Goal: Task Accomplishment & Management: Use online tool/utility

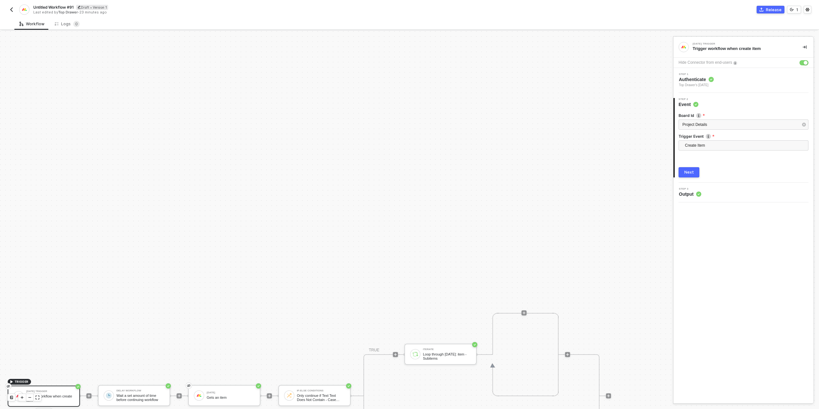
scroll to position [182, 0]
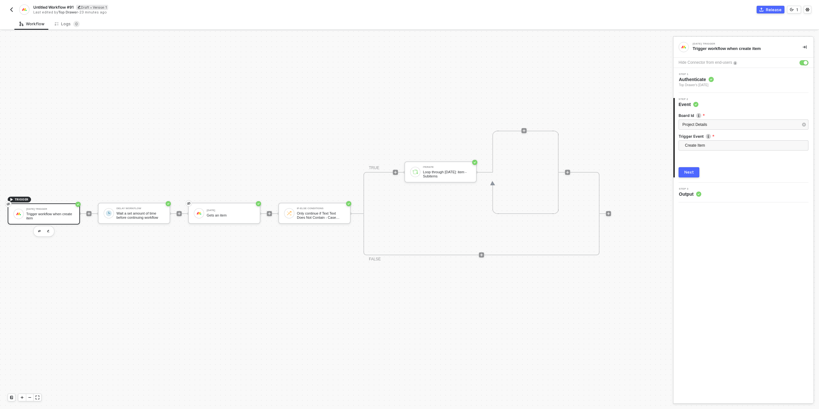
click at [13, 10] on img "button" at bounding box center [11, 9] width 5 height 5
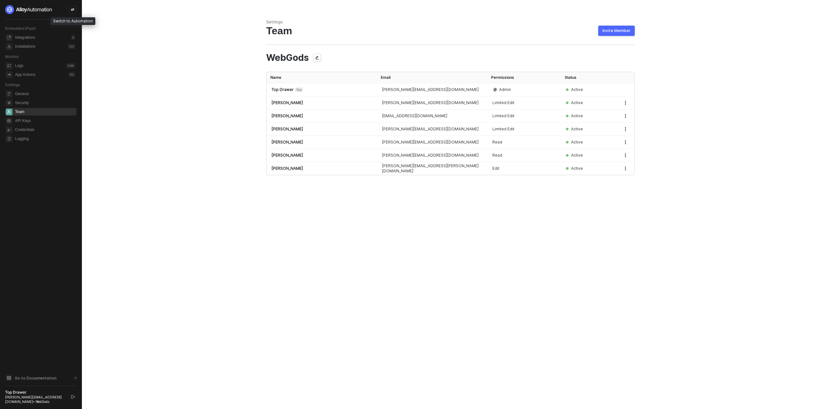
click at [69, 10] on div at bounding box center [73, 10] width 8 height 8
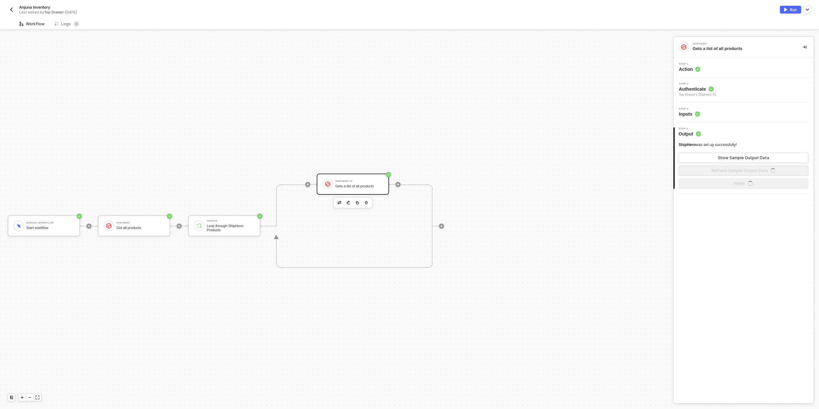
scroll to position [12, 0]
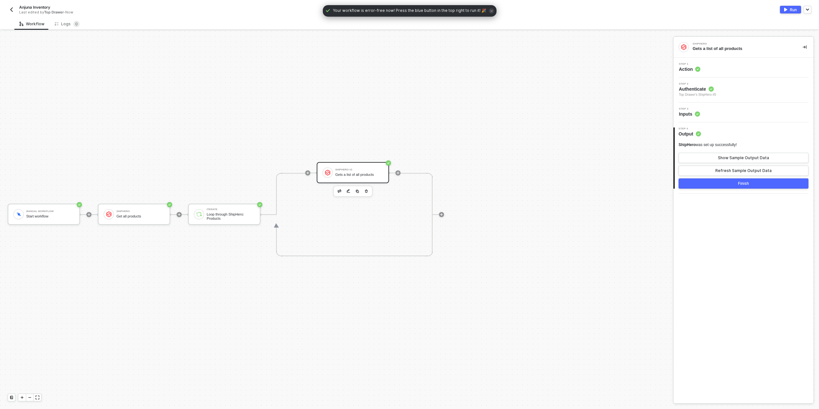
click at [13, 13] on button "button" at bounding box center [12, 10] width 8 height 8
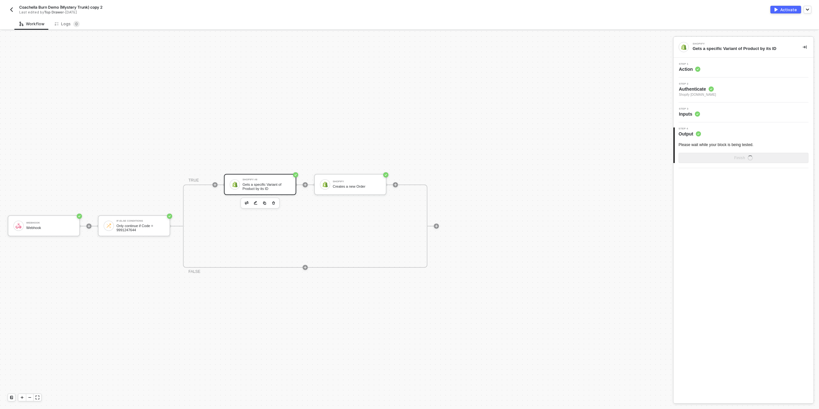
scroll to position [12, 0]
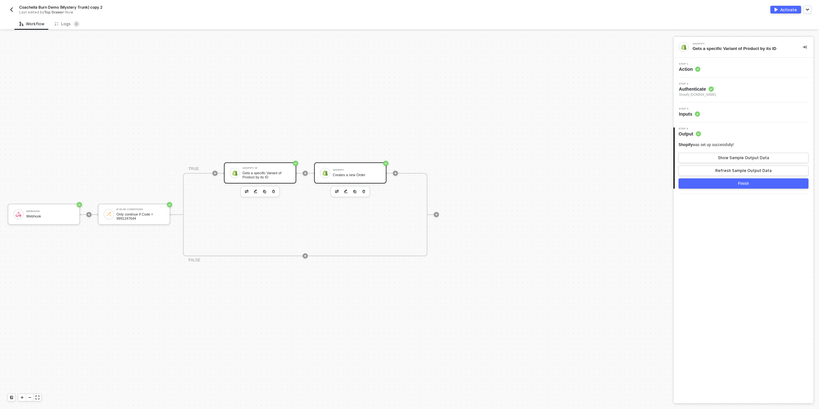
click at [334, 171] on div "Shopify" at bounding box center [357, 170] width 48 height 3
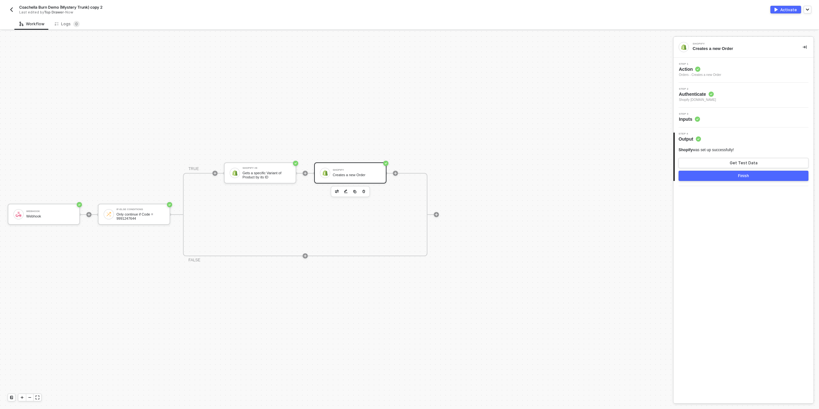
click at [12, 12] on img "button" at bounding box center [11, 9] width 5 height 5
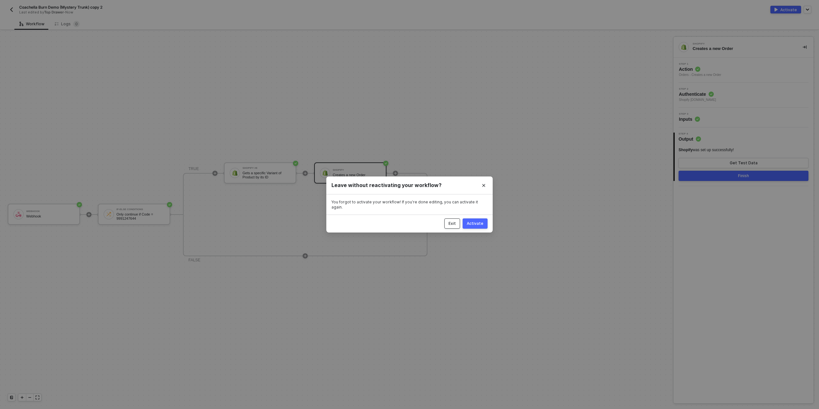
click at [459, 219] on button "Exit" at bounding box center [452, 223] width 16 height 10
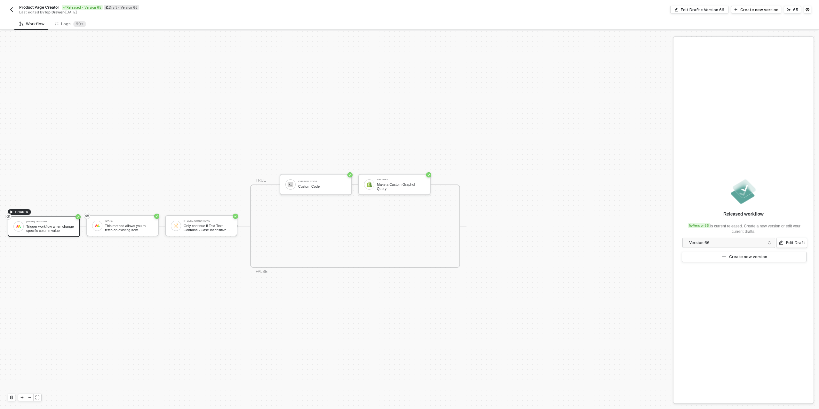
scroll to position [12, 0]
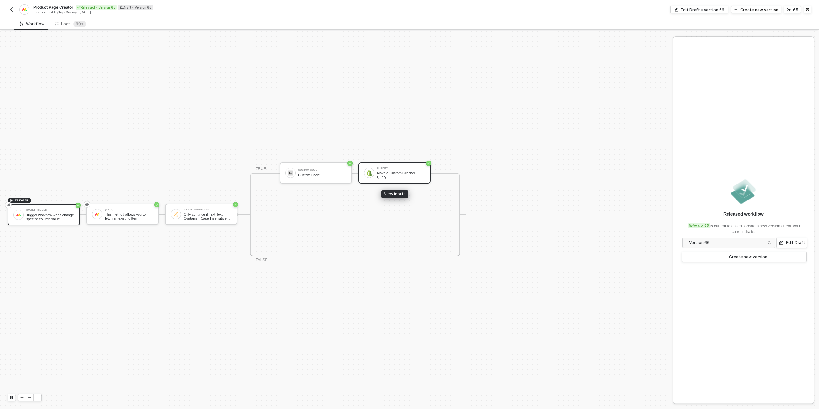
click at [399, 174] on div "Make a Custom Graphql Query" at bounding box center [401, 175] width 48 height 8
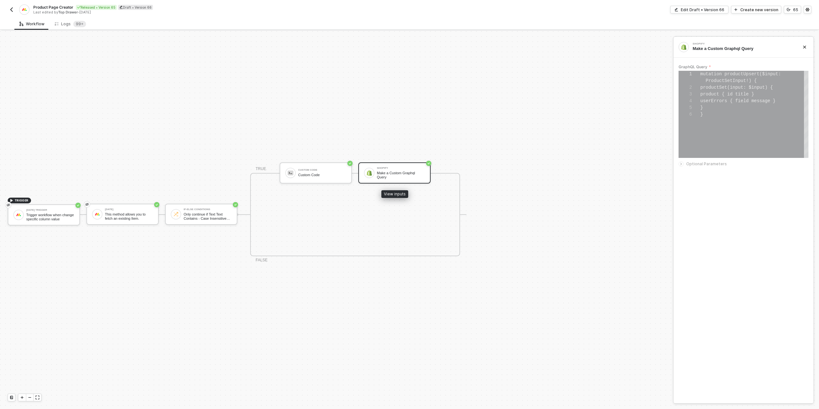
scroll to position [33, 0]
click at [11, 8] on img "button" at bounding box center [11, 9] width 5 height 5
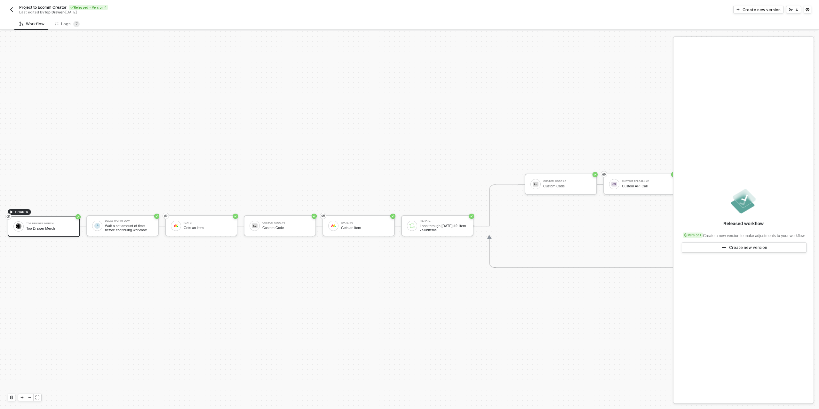
scroll to position [12, 0]
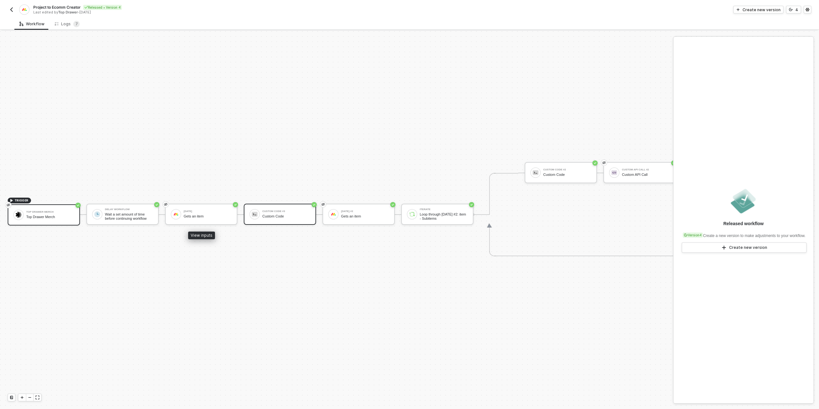
click at [293, 221] on div "Custom Code #3 Custom Code" at bounding box center [280, 213] width 72 height 21
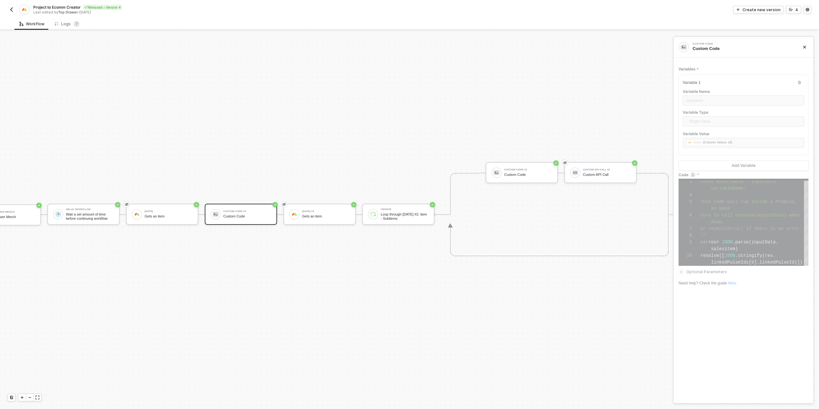
scroll to position [12, 44]
click at [585, 172] on div "Custom API Call" at bounding box center [602, 174] width 48 height 4
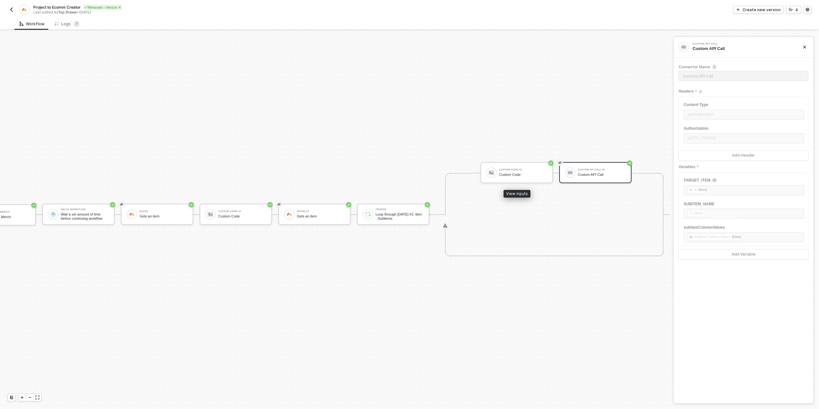
drag, startPoint x: 513, startPoint y: 170, endPoint x: 420, endPoint y: 180, distance: 93.1
click at [513, 170] on div "Custom Code #2" at bounding box center [523, 169] width 48 height 3
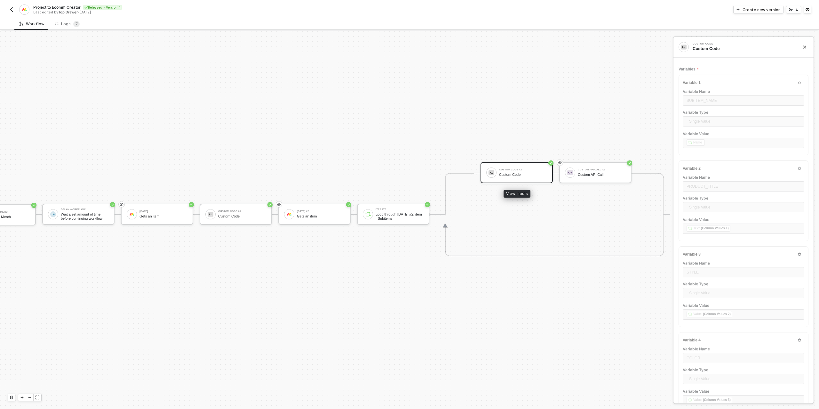
type textarea "/* You can access variables on the inputData object. ex: const myVariable = inp…"
drag, startPoint x: 598, startPoint y: 172, endPoint x: 570, endPoint y: 175, distance: 28.0
click at [598, 172] on div "Custom API Call" at bounding box center [602, 174] width 48 height 4
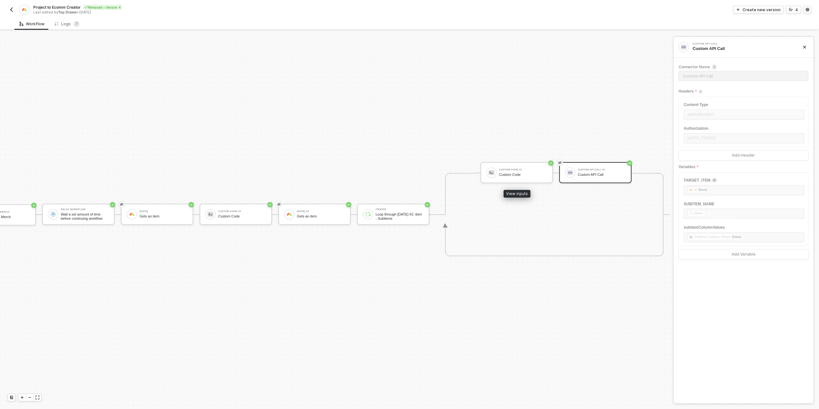
drag, startPoint x: 505, startPoint y: 172, endPoint x: 589, endPoint y: 175, distance: 84.5
click at [505, 172] on div "Custom Code" at bounding box center [523, 174] width 48 height 4
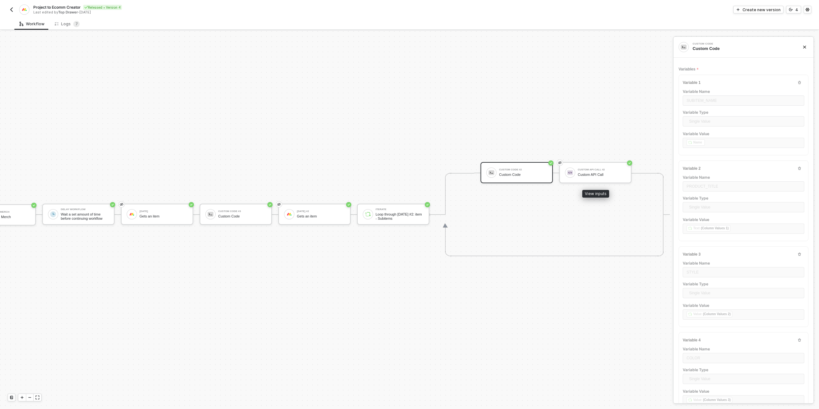
scroll to position [0, 0]
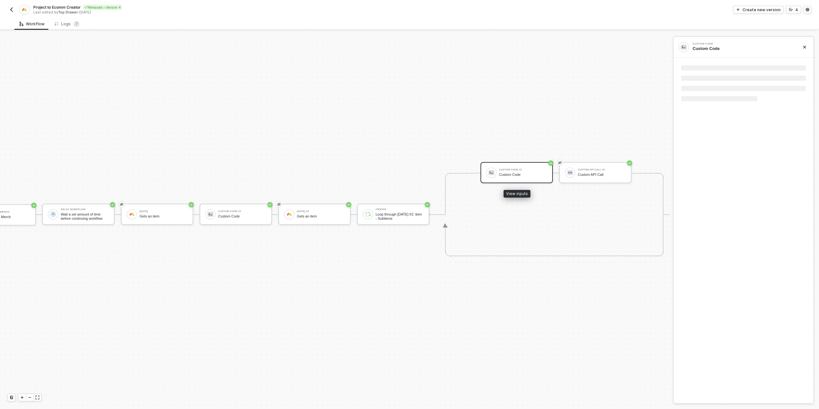
click at [516, 175] on div "Custom Code" at bounding box center [523, 174] width 48 height 4
click at [515, 175] on div "Custom Code" at bounding box center [523, 174] width 48 height 4
type textarea "/* You can access variables on the inputData object. ex: const myVariable = inp…"
click at [14, 9] on button "button" at bounding box center [12, 10] width 8 height 8
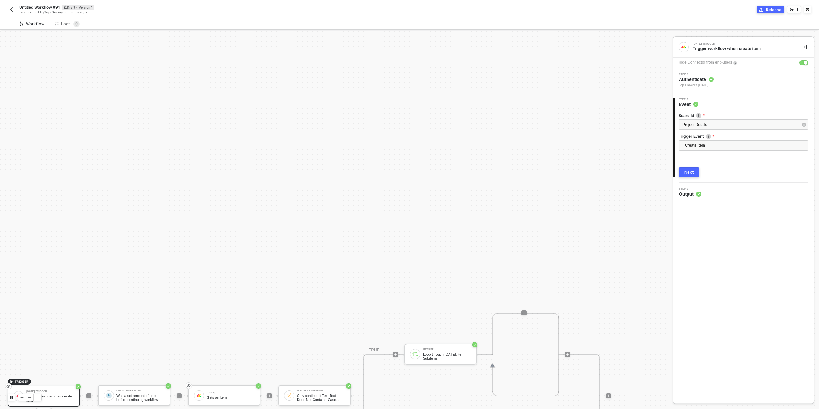
scroll to position [182, 0]
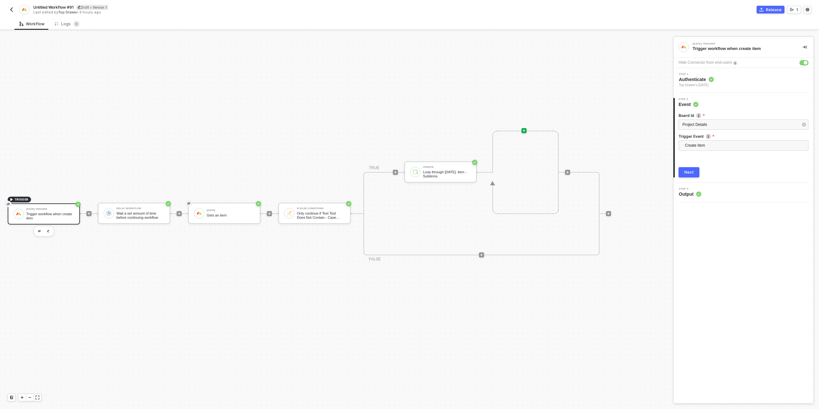
click at [523, 130] on icon "icon-play" at bounding box center [524, 130] width 3 height 3
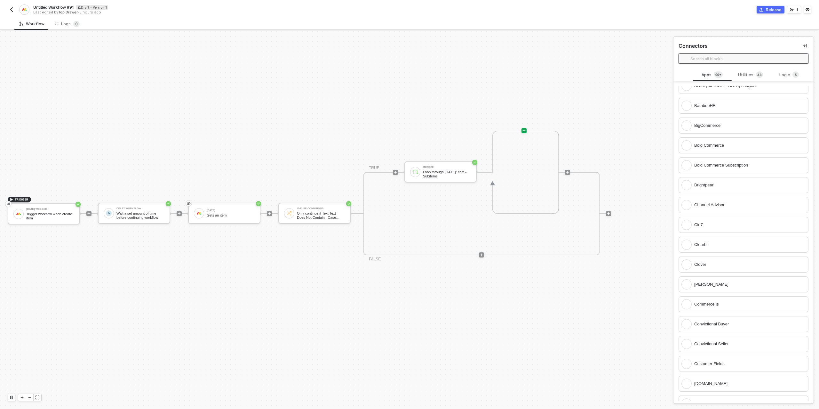
scroll to position [0, 0]
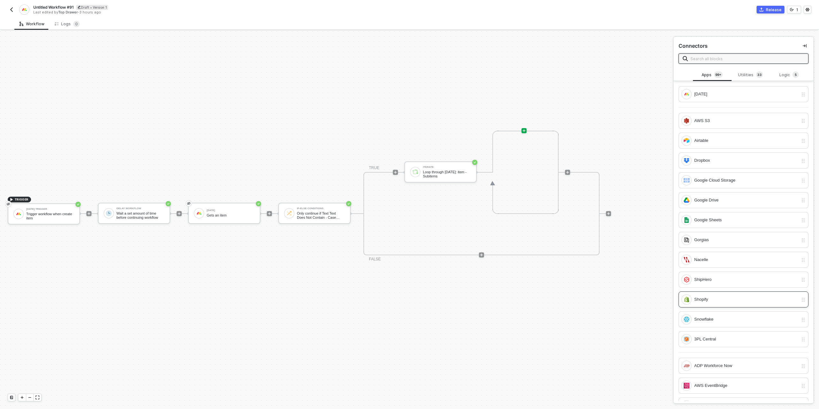
click at [722, 300] on div "Shopify" at bounding box center [739, 299] width 117 height 10
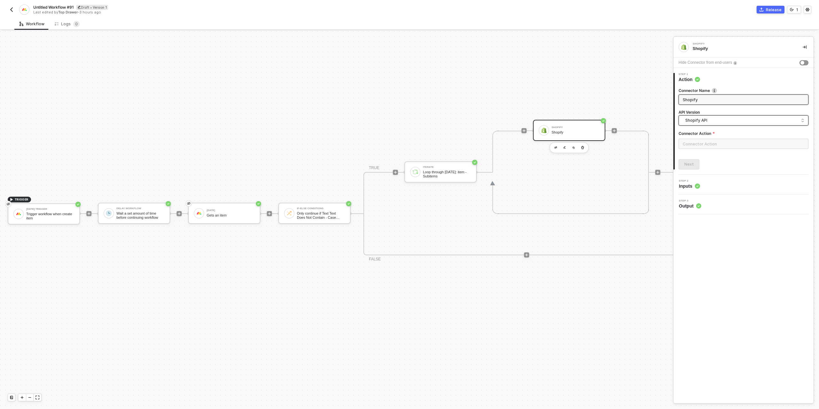
click at [705, 123] on span "Shopify API" at bounding box center [744, 120] width 119 height 7
click at [710, 148] on div "Shopify GraphQL API" at bounding box center [743, 148] width 119 height 6
click at [717, 145] on input "text" at bounding box center [744, 144] width 130 height 10
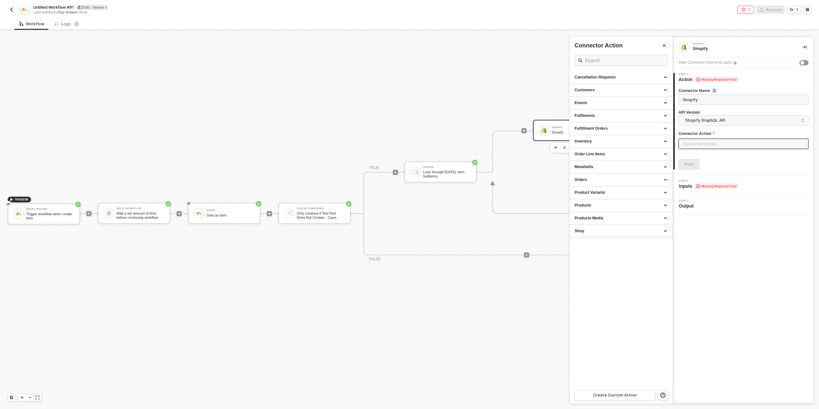
click at [540, 147] on div at bounding box center [409, 220] width 819 height 378
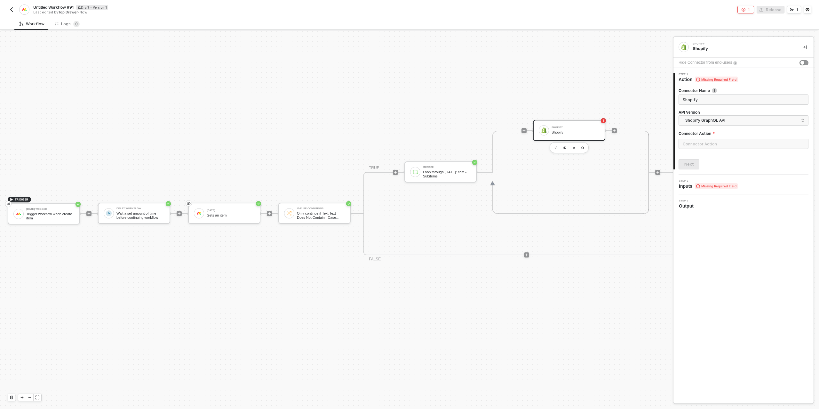
click at [569, 130] on div "Shopify" at bounding box center [576, 132] width 48 height 4
click at [689, 145] on input "text" at bounding box center [744, 144] width 130 height 10
click at [601, 177] on div "Orders" at bounding box center [621, 179] width 93 height 5
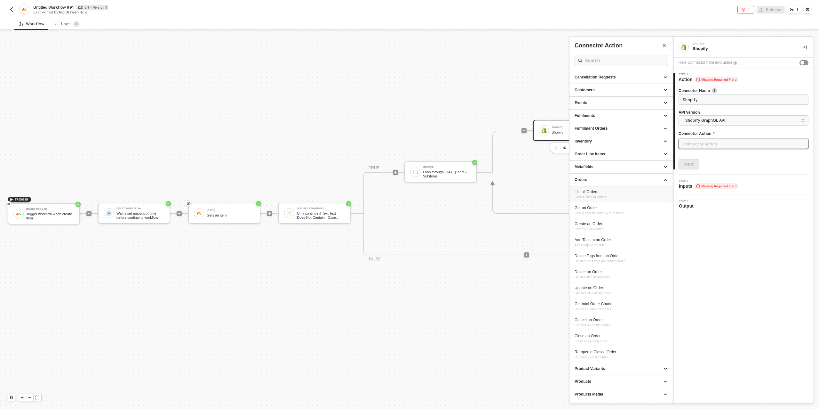
click at [601, 197] on span "Gets a list of all orders" at bounding box center [591, 197] width 32 height 4
type input "Gets a list of all orders"
type input "Orders - List all Orders"
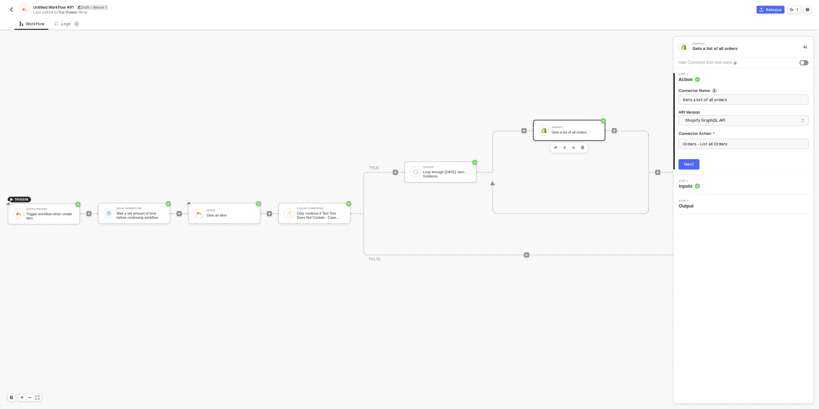
click at [693, 159] on button "Next" at bounding box center [689, 164] width 21 height 10
click at [702, 133] on input "search" at bounding box center [743, 132] width 122 height 10
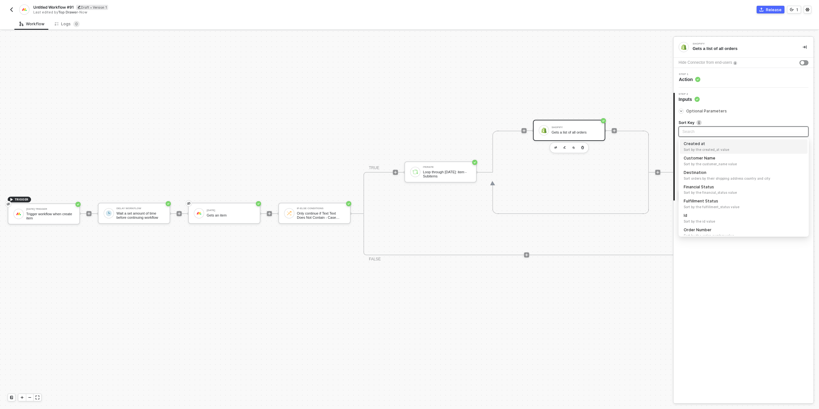
click at [731, 112] on span "Optional Parameters" at bounding box center [747, 111] width 122 height 4
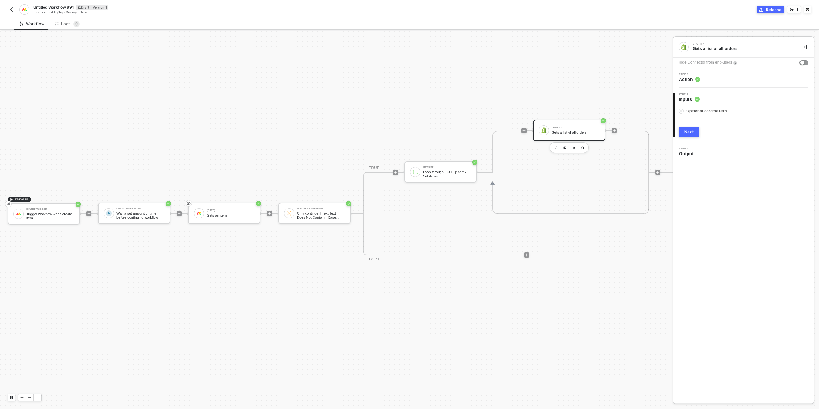
click at [680, 110] on icon "icon-arrow-right-small" at bounding box center [681, 111] width 4 height 4
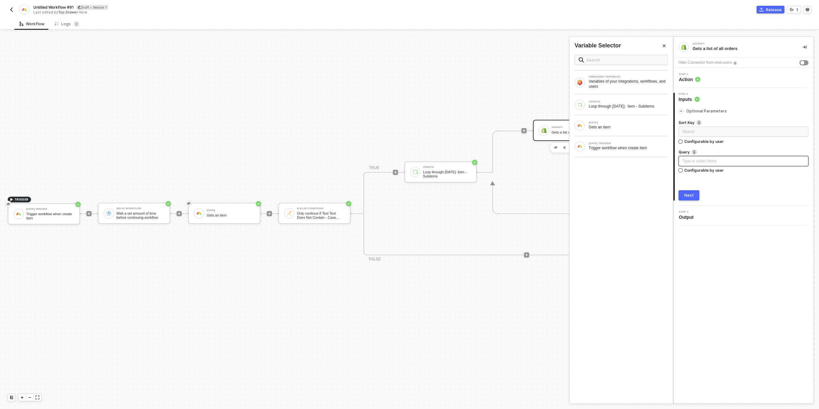
click at [706, 163] on div "Type or select items ﻿" at bounding box center [743, 161] width 122 height 6
drag, startPoint x: 519, startPoint y: 100, endPoint x: 522, endPoint y: 100, distance: 3.3
click at [581, 146] on icon "button" at bounding box center [582, 147] width 3 height 3
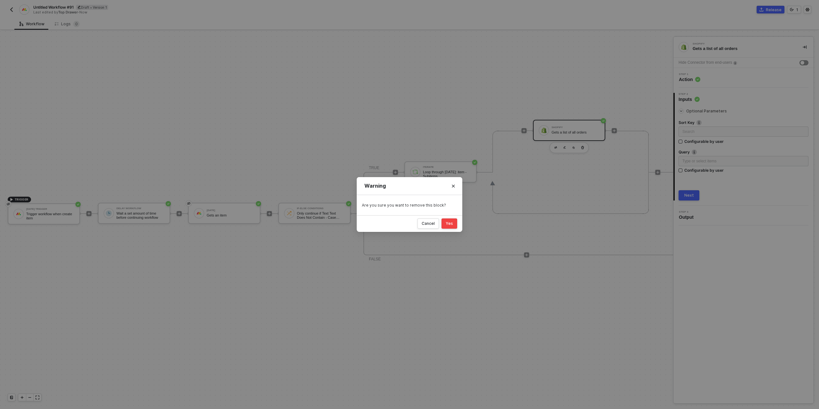
click at [452, 227] on button "Yes" at bounding box center [450, 223] width 16 height 10
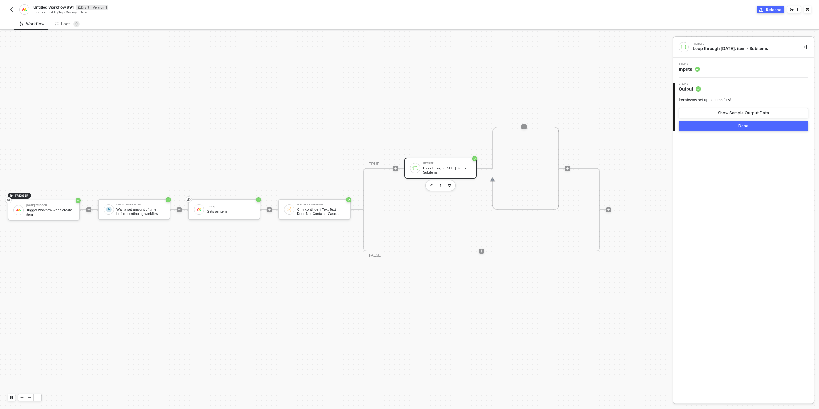
scroll to position [188, 0]
